Goal: Use online tool/utility: Use online tool/utility

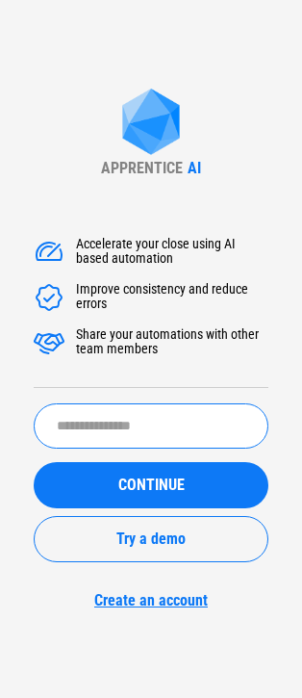
click at [113, 424] on input "text" at bounding box center [151, 425] width 235 height 45
click at [162, 444] on input "text" at bounding box center [151, 425] width 235 height 45
paste input "**********"
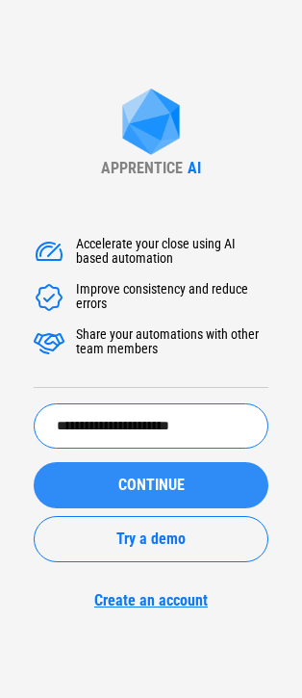
type input "**********"
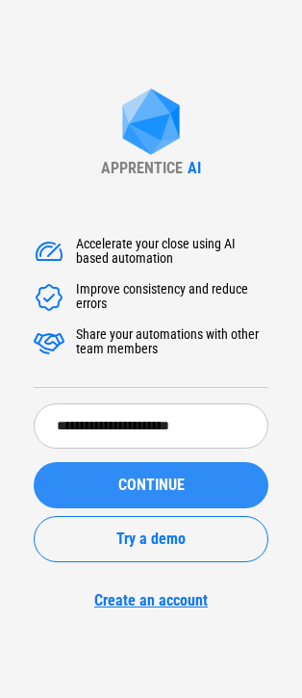
click at [163, 483] on span "CONTINUE" at bounding box center [151, 484] width 66 height 15
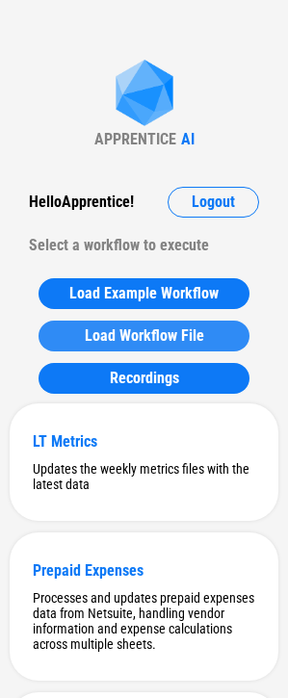
click at [122, 333] on span "Load Workflow File" at bounding box center [144, 335] width 119 height 15
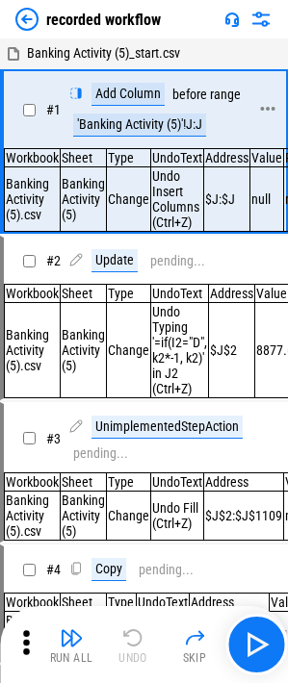
click at [144, 120] on div "'Banking Activity (5)'!J:J" at bounding box center [139, 125] width 133 height 23
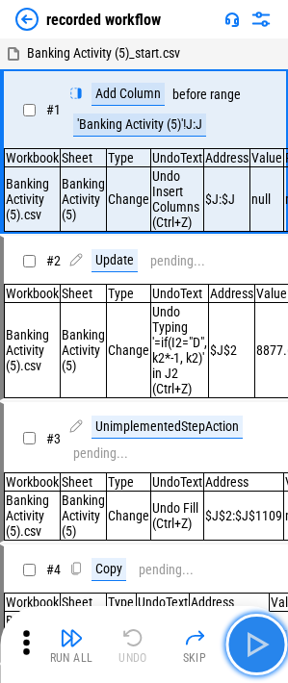
click at [241, 640] on img "button" at bounding box center [256, 645] width 31 height 31
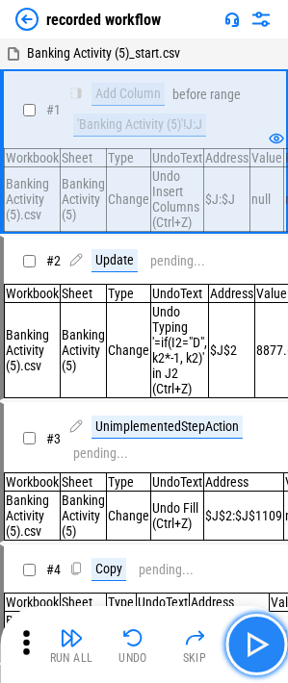
click at [241, 640] on img "button" at bounding box center [256, 645] width 31 height 31
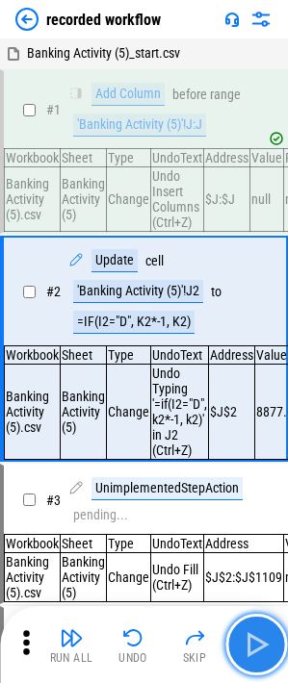
click at [253, 636] on img "button" at bounding box center [256, 645] width 31 height 31
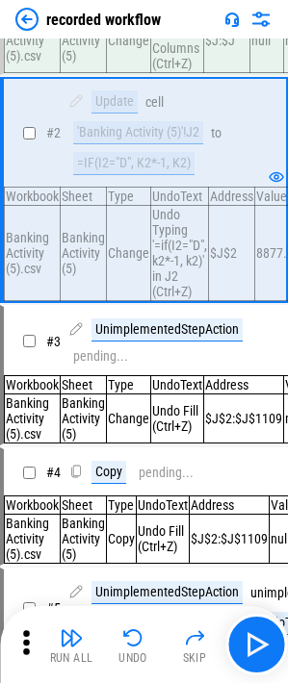
scroll to position [193, 0]
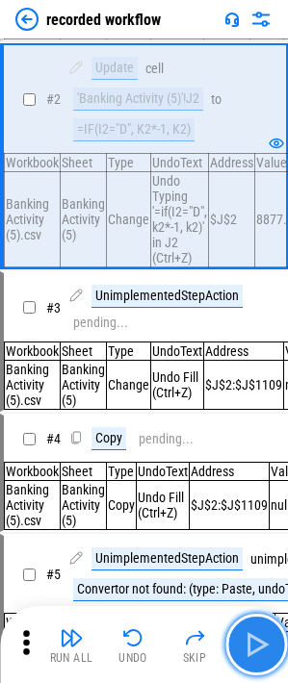
click at [247, 644] on img "button" at bounding box center [256, 645] width 31 height 31
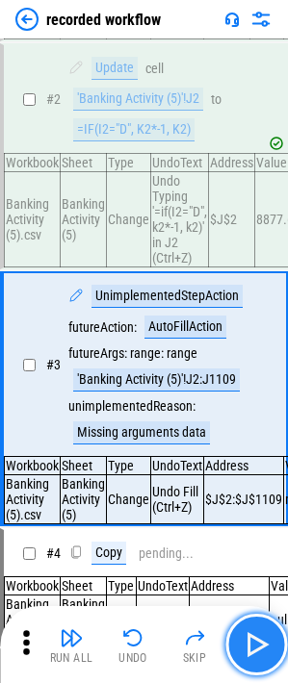
click at [249, 648] on img "button" at bounding box center [256, 645] width 31 height 31
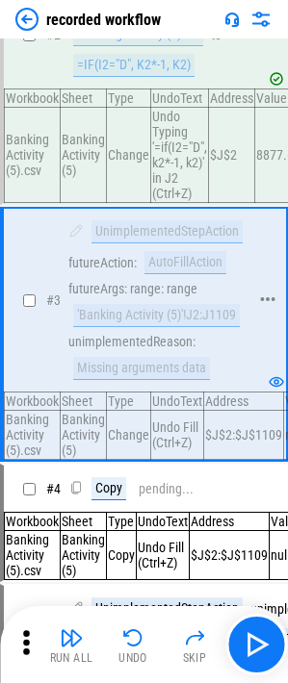
scroll to position [289, 0]
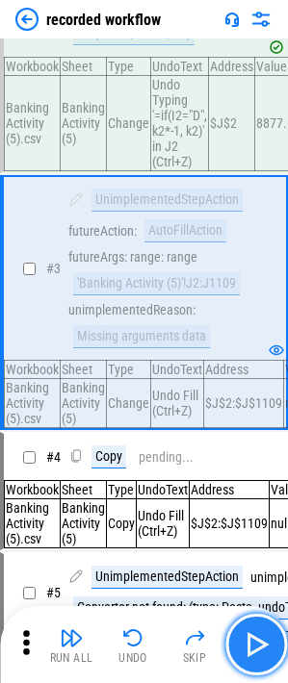
click at [257, 638] on img "button" at bounding box center [256, 645] width 31 height 31
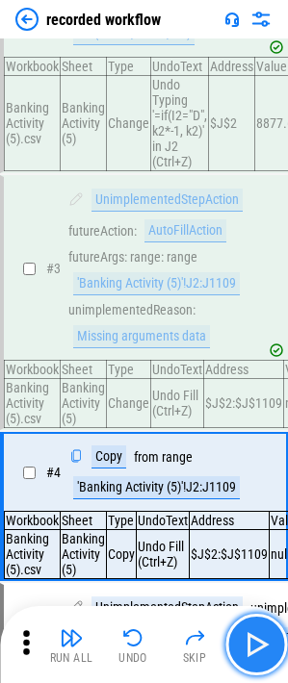
click at [253, 645] on img "button" at bounding box center [256, 645] width 31 height 31
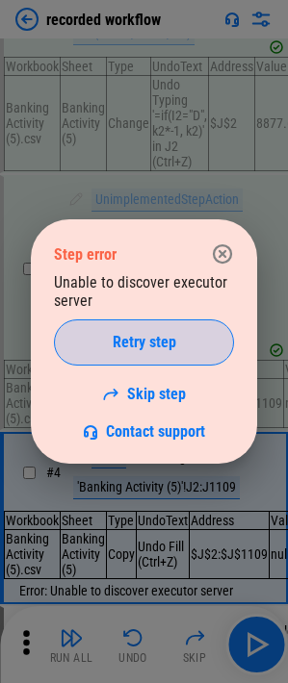
click at [104, 346] on div "Retry step" at bounding box center [144, 342] width 132 height 15
